Goal: Information Seeking & Learning: Learn about a topic

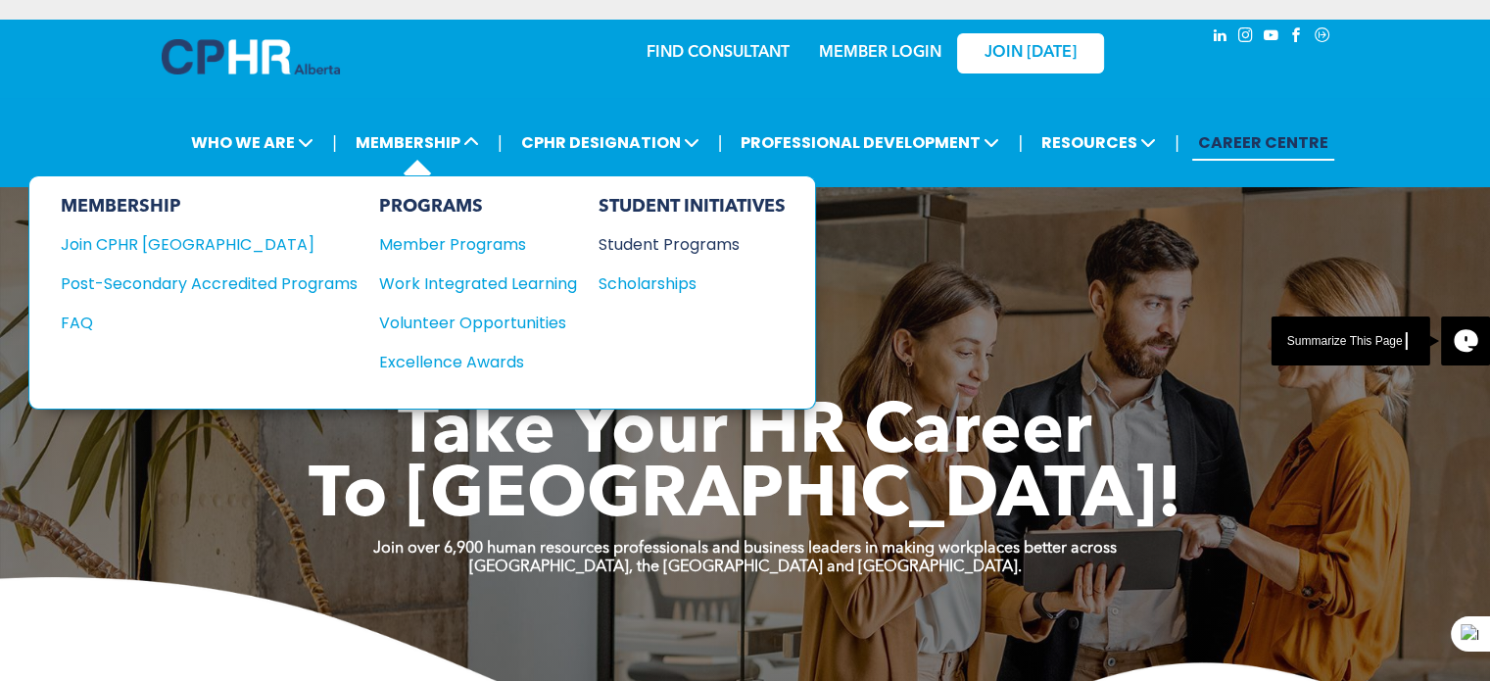
click at [635, 254] on div "Student Programs" at bounding box center [683, 244] width 169 height 24
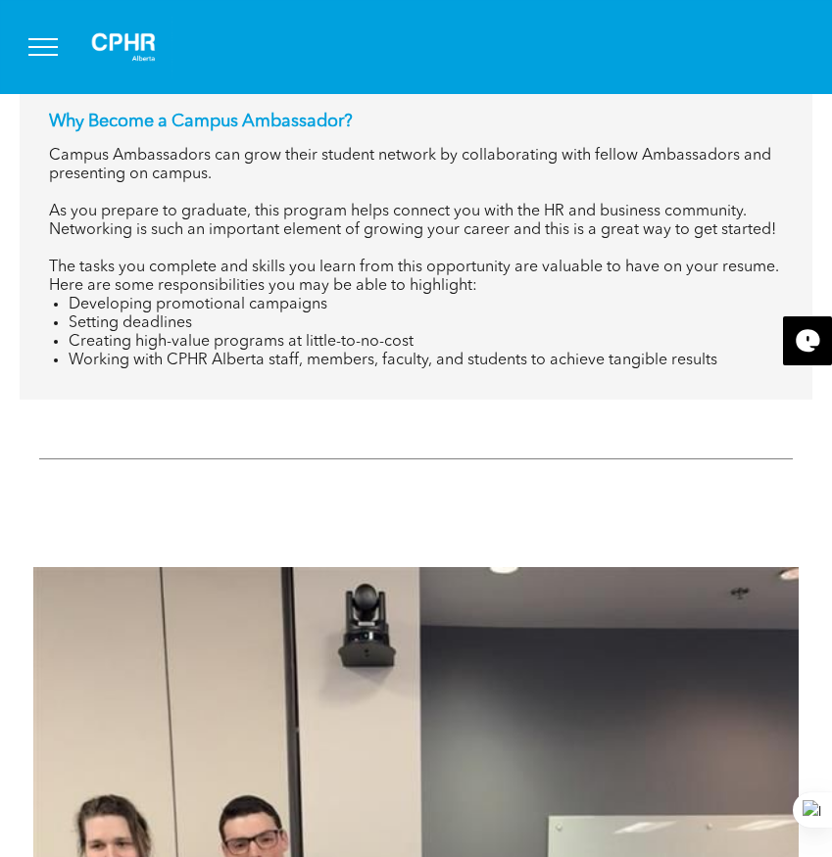
scroll to position [3331, 0]
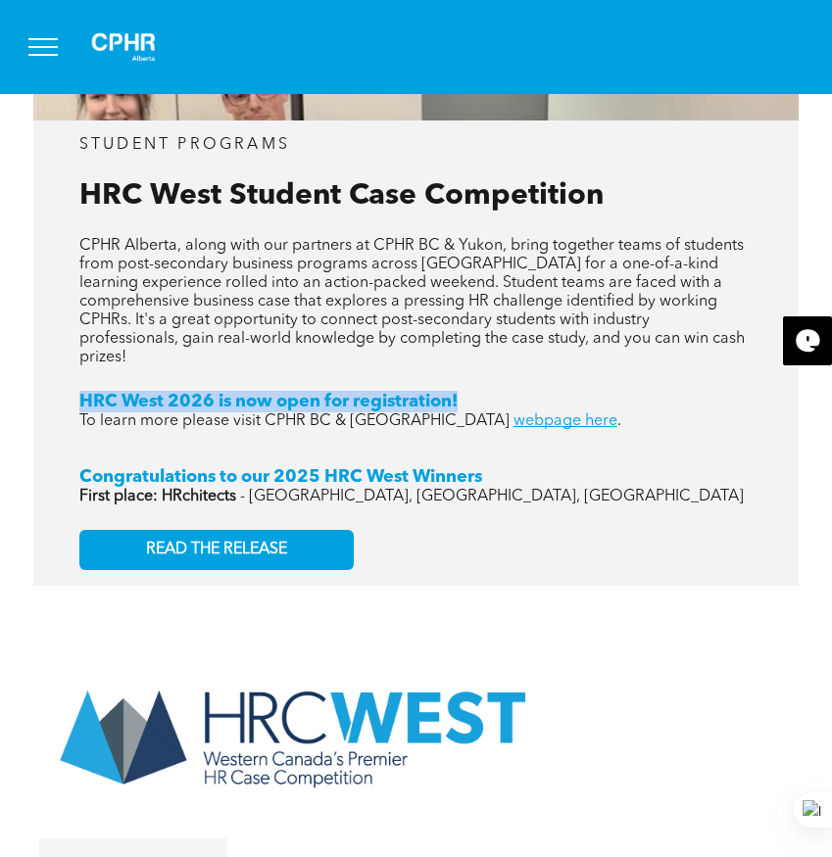
drag, startPoint x: 75, startPoint y: 356, endPoint x: 481, endPoint y: 359, distance: 405.7
click at [481, 359] on div "STUDENT PROGRAMS HRC West Student Case Competition CPHR Alberta, along with our…" at bounding box center [415, 353] width 765 height 464
copy span "HRC West 2026 is now open for registration!"
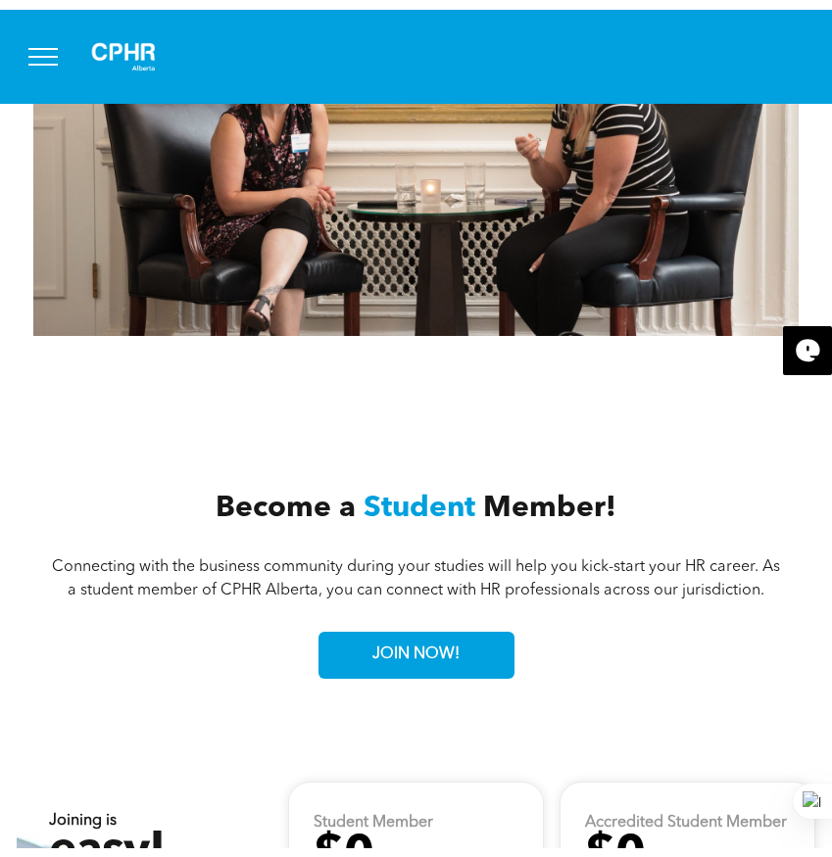
scroll to position [4080, 0]
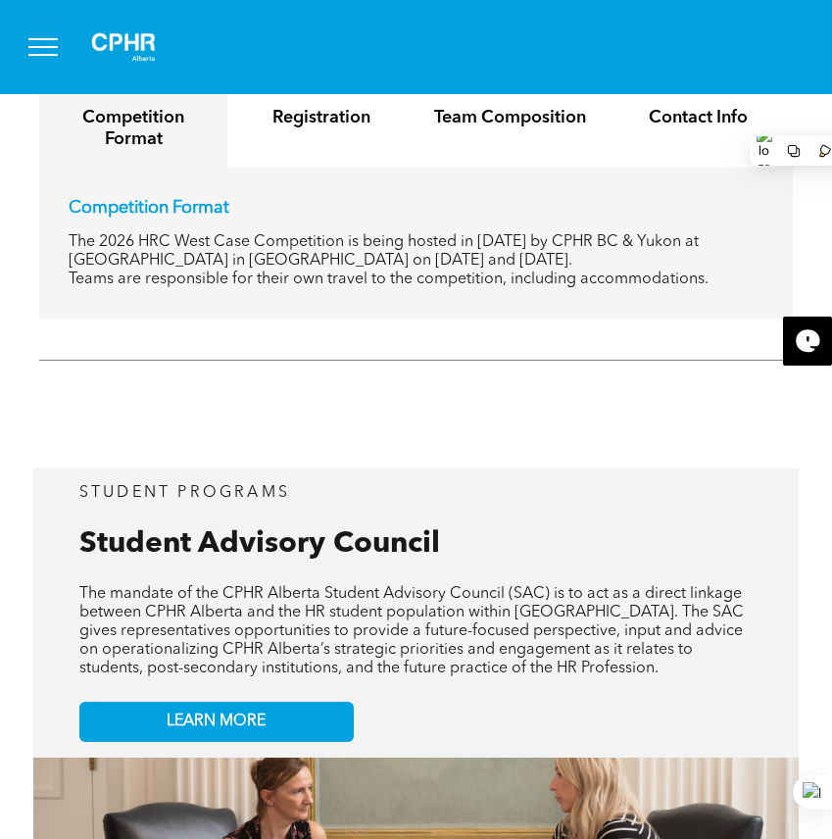
click at [830, 76] on div at bounding box center [416, 47] width 832 height 94
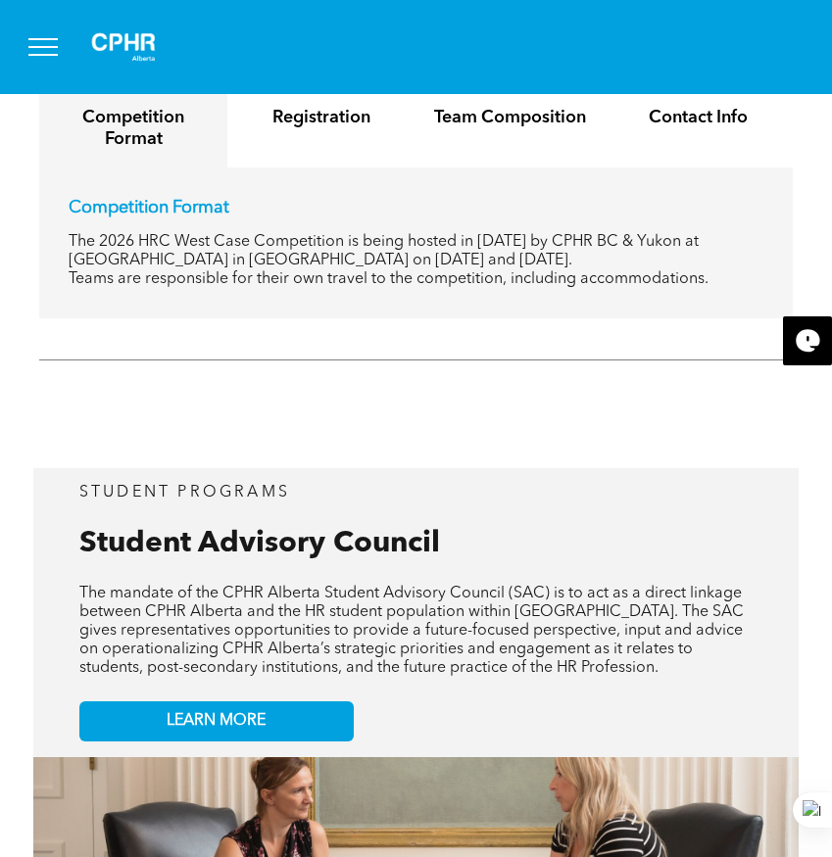
click at [830, 76] on div at bounding box center [416, 47] width 832 height 94
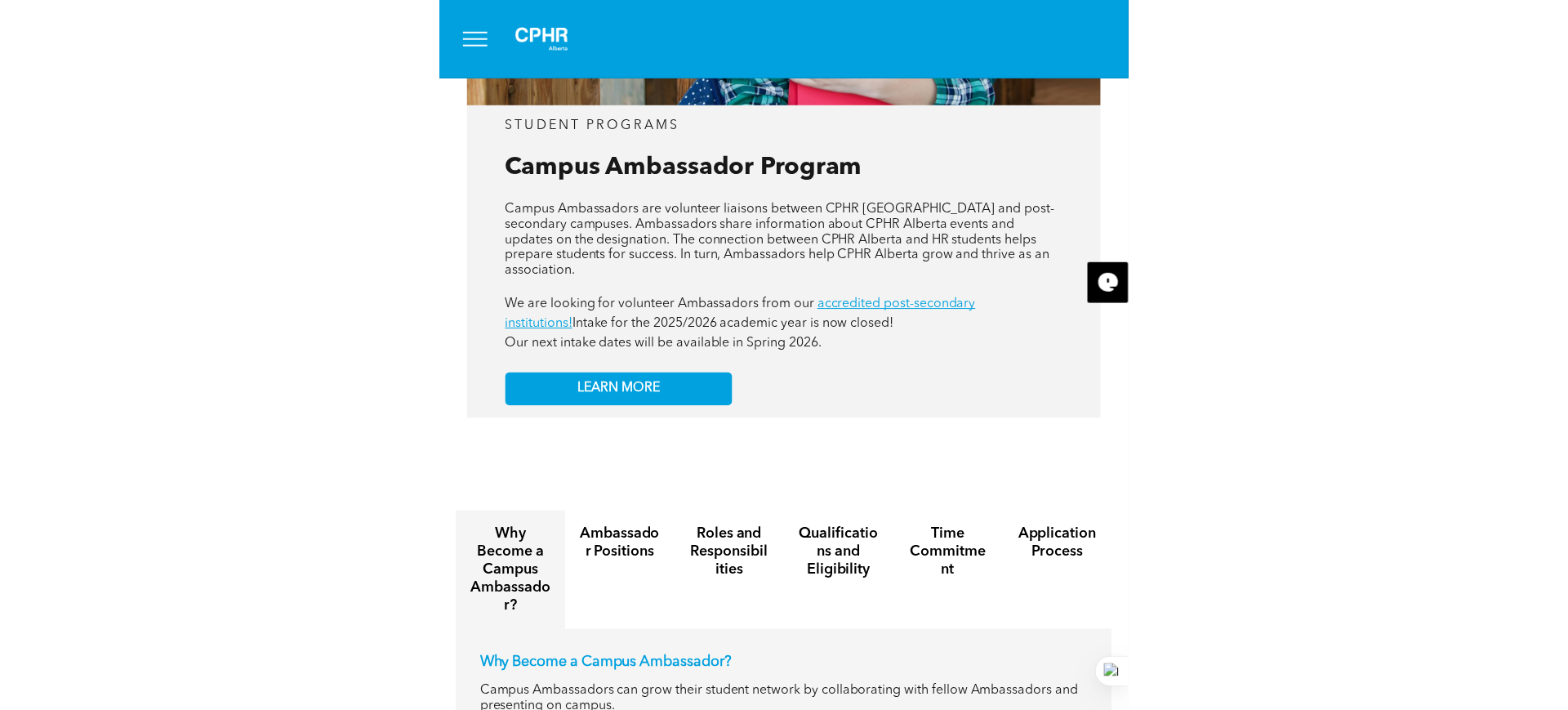
scroll to position [0, 0]
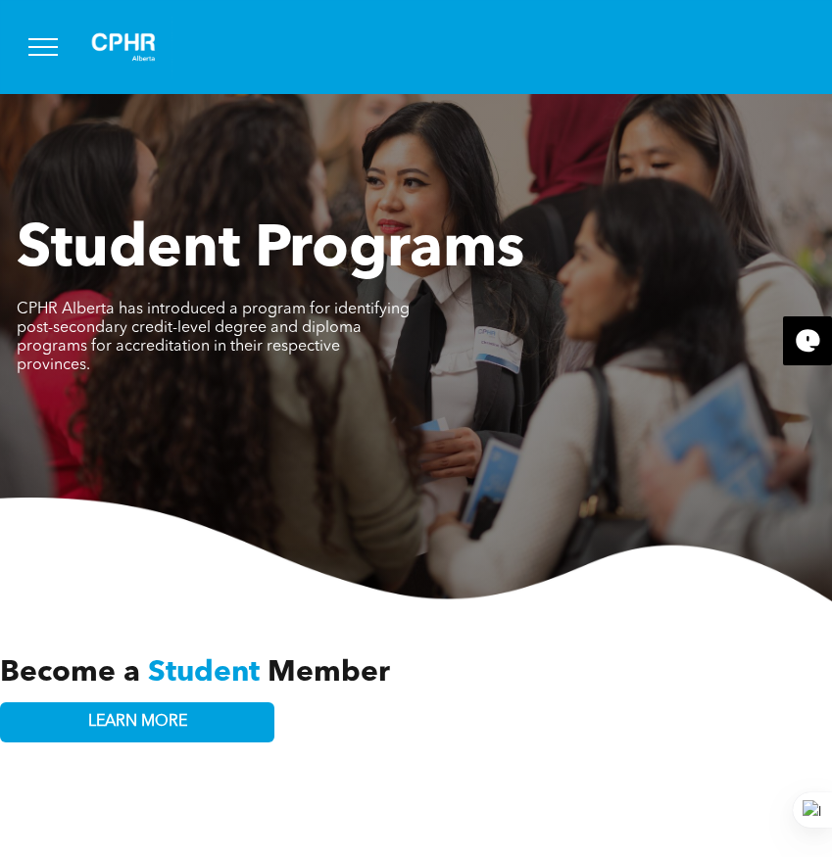
click at [55, 58] on button "menu" at bounding box center [43, 47] width 51 height 51
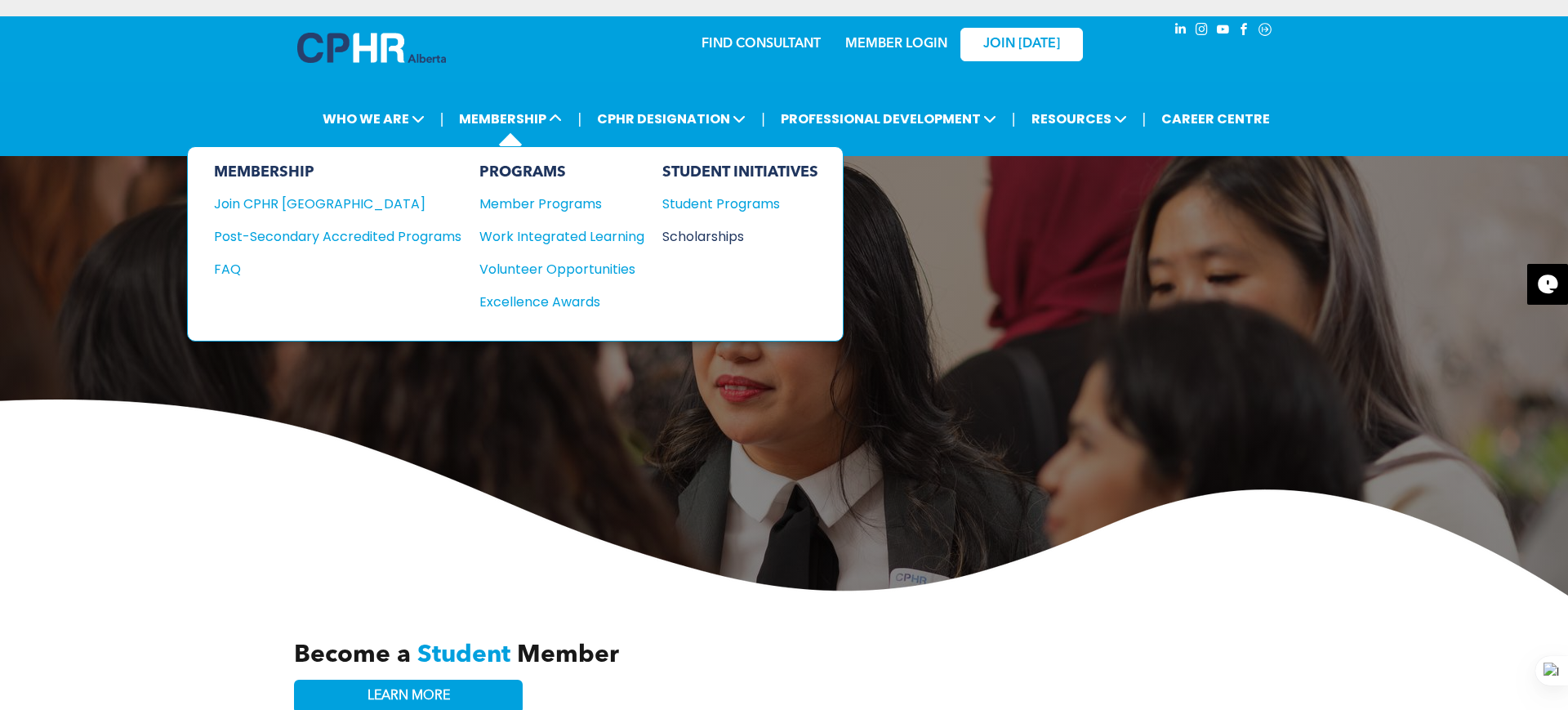
click at [680, 236] on div "Scholarships" at bounding box center [733, 236] width 141 height 20
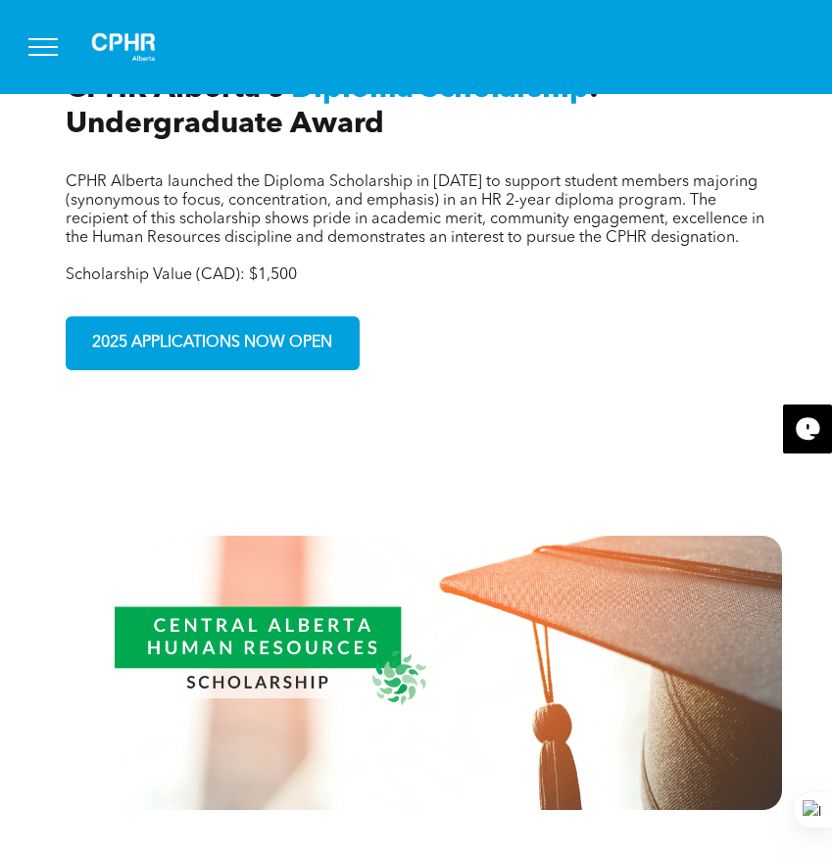
scroll to position [667, 0]
